Goal: Communication & Community: Answer question/provide support

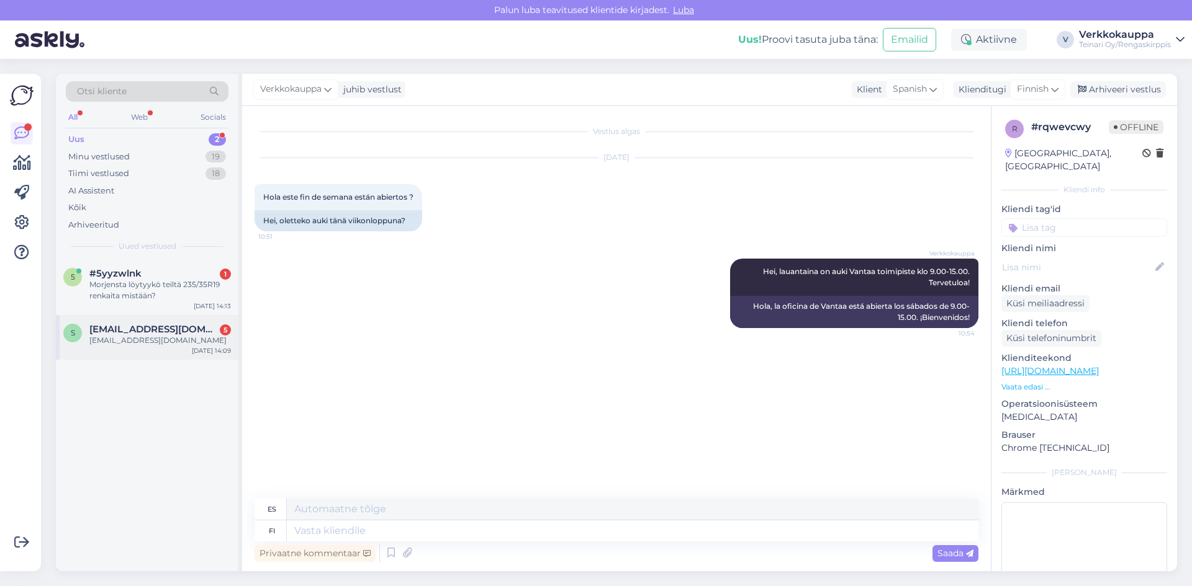
click at [148, 336] on div "[EMAIL_ADDRESS][DOMAIN_NAME]" at bounding box center [159, 340] width 141 height 11
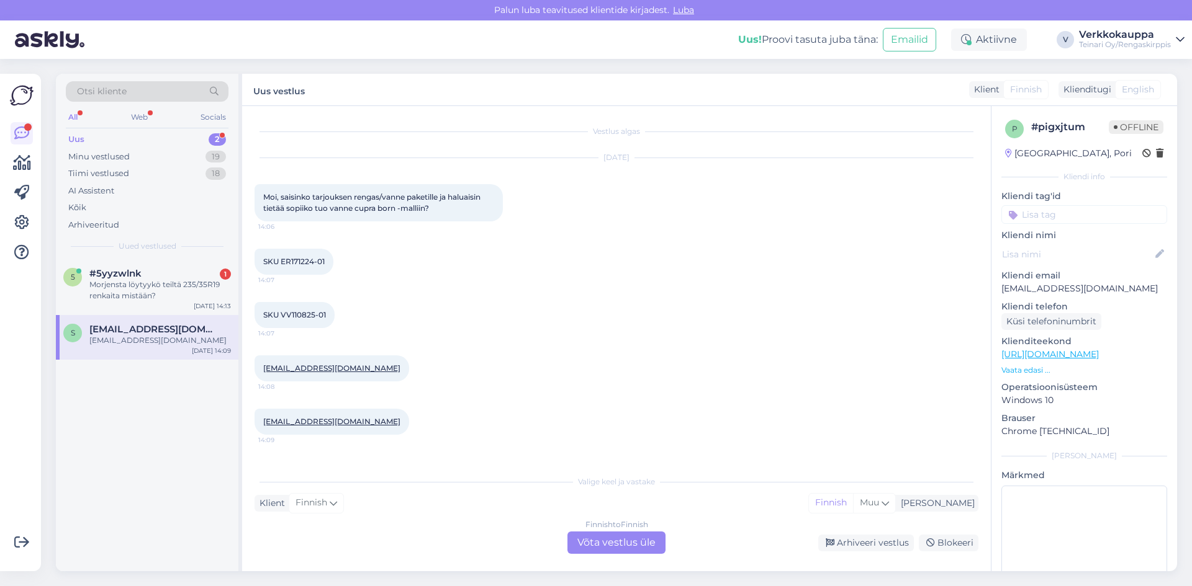
click at [596, 547] on div "Finnish to Finnish Võta vestlus üle" at bounding box center [616, 543] width 98 height 22
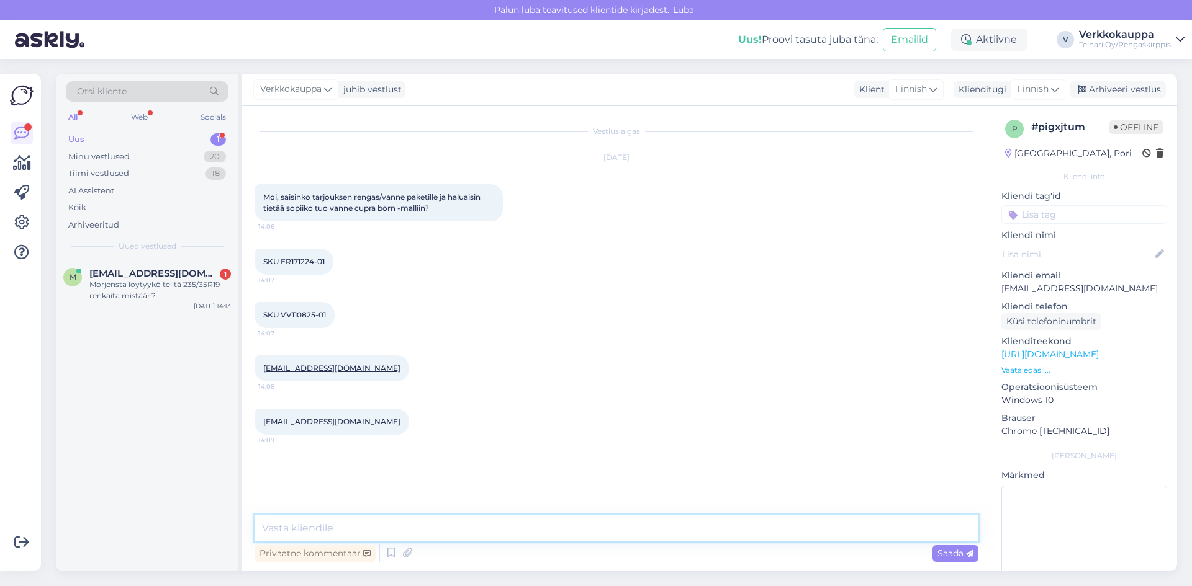
click at [369, 526] on textarea at bounding box center [616, 529] width 724 height 26
type textarea "Hei saisinko auton rek nr , tarkistan sopivuuden!"
click at [945, 554] on span "Saada" at bounding box center [955, 553] width 36 height 11
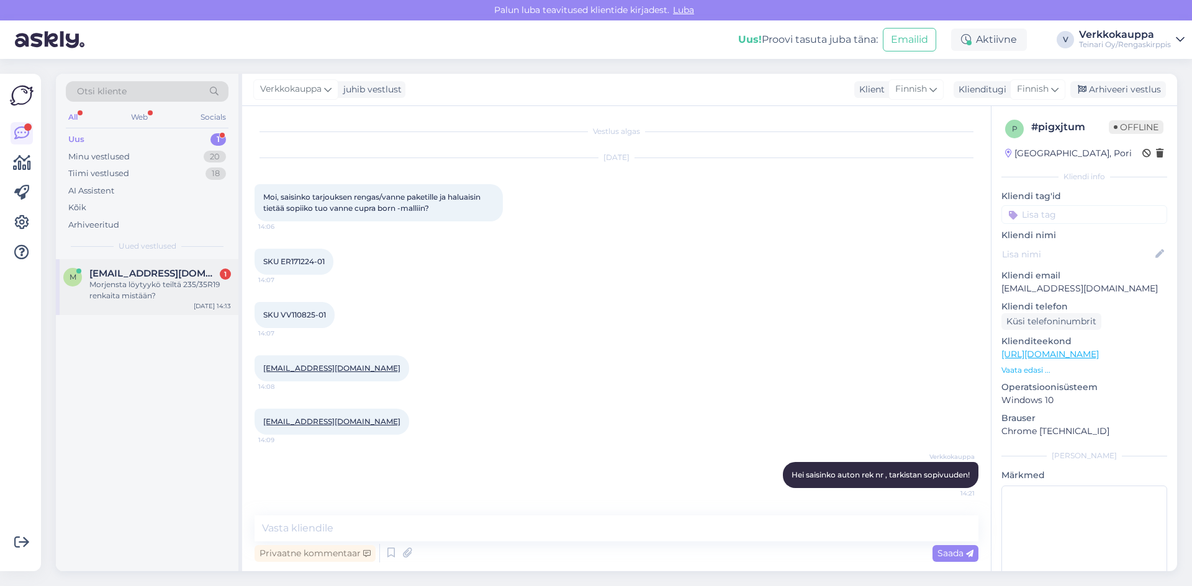
click at [182, 278] on span "[EMAIL_ADDRESS][DOMAIN_NAME]" at bounding box center [153, 273] width 129 height 11
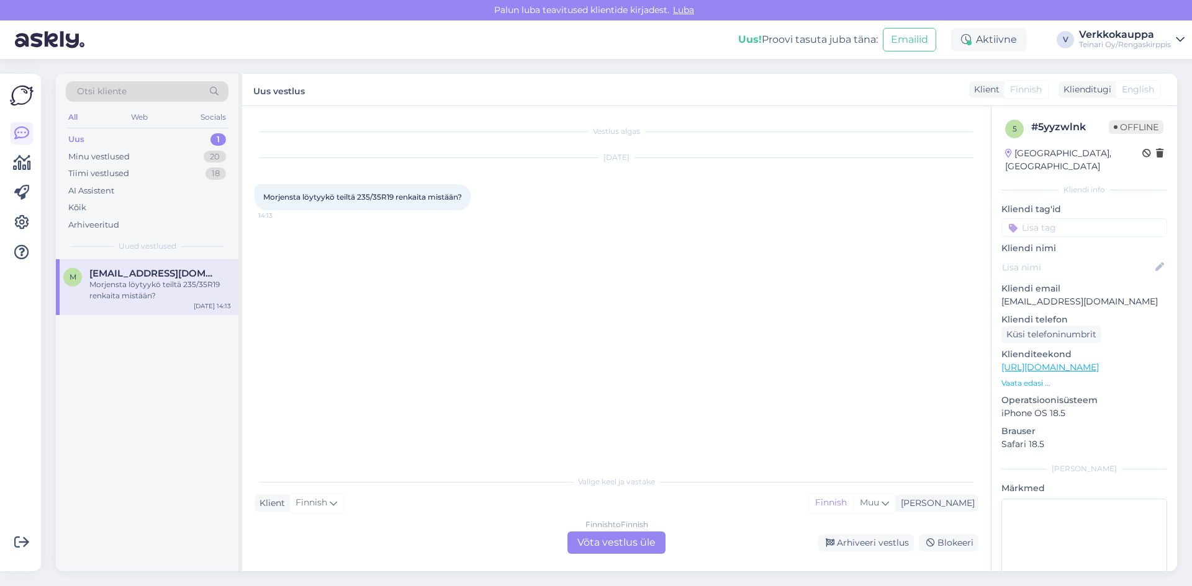
click at [622, 547] on div "Finnish to Finnish Võta vestlus üle" at bounding box center [616, 543] width 98 height 22
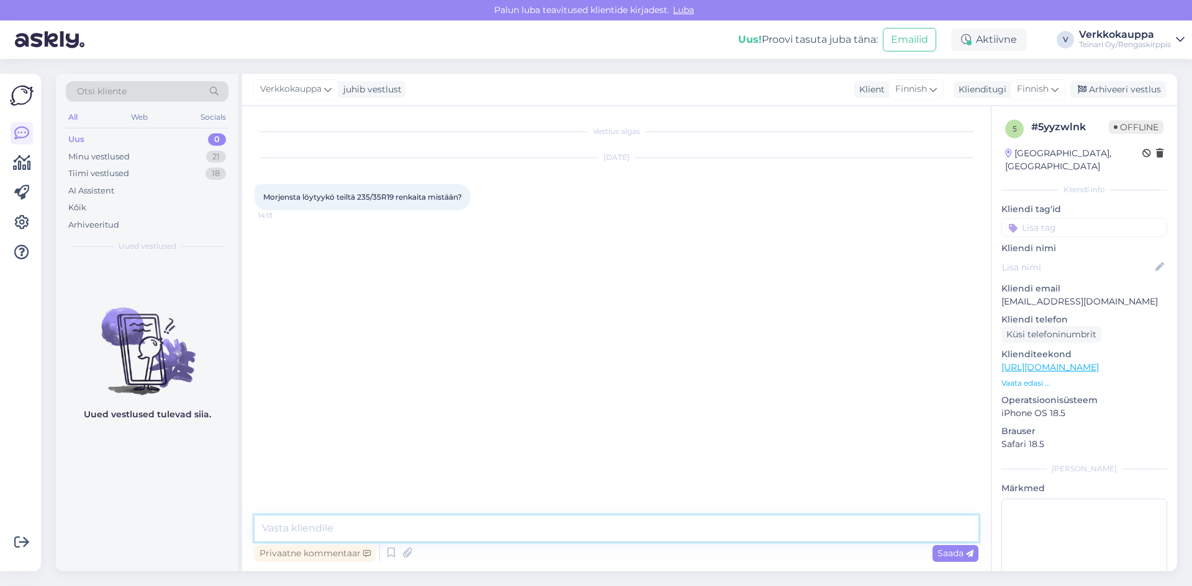
click at [378, 532] on textarea at bounding box center [616, 529] width 724 height 26
click at [326, 526] on textarea "[PERSON_NAME], katsonko kesä tai talvirenkaita" at bounding box center [616, 529] width 724 height 26
click at [442, 528] on textarea "Hei, etsitkö kesä tai talvirenkaita" at bounding box center [616, 529] width 724 height 26
type textarea "Hei, etsitkö kesä tai talvirenkaita?"
click at [127, 155] on div "Minu vestlused" at bounding box center [98, 157] width 61 height 12
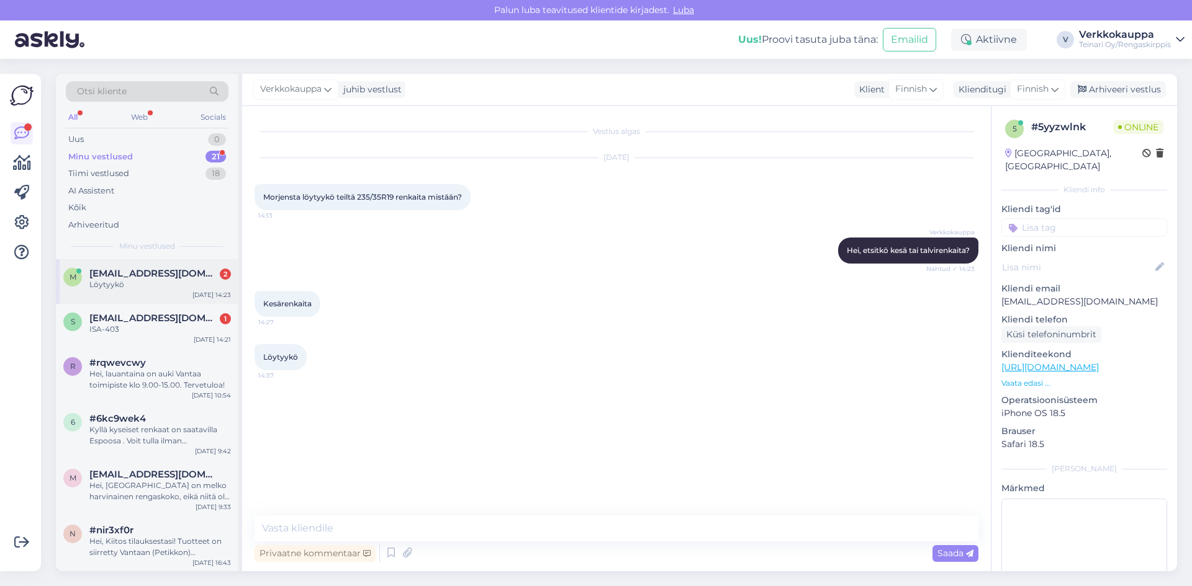
click at [174, 281] on div "Löytyykö" at bounding box center [159, 284] width 141 height 11
